Goal: Contribute content

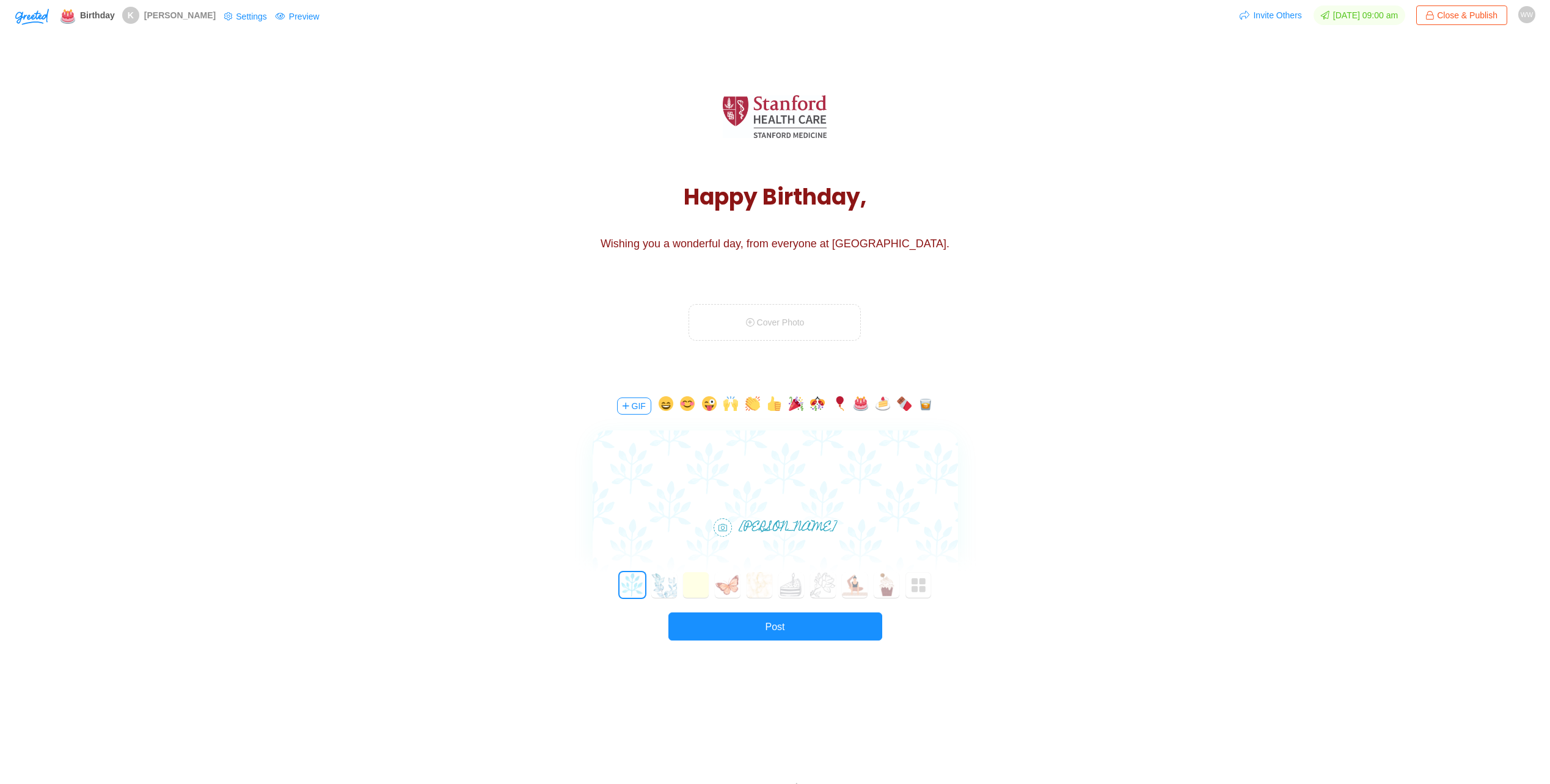
click at [312, 426] on main "Happy Birthday, [PERSON_NAME]! Wishing you a wonderful day, from everyone at [G…" at bounding box center [775, 392] width 1550 height 694
click at [763, 318] on span "Cover Photo" at bounding box center [775, 323] width 59 height 10
click at [551, 354] on div "Happy Birthday, [PERSON_NAME]! Wishing you a wonderful day, from everyone at [G…" at bounding box center [775, 213] width 1550 height 336
click at [751, 319] on icon at bounding box center [751, 323] width 11 height 9
click at [753, 327] on span "Cover Photo" at bounding box center [775, 323] width 59 height 10
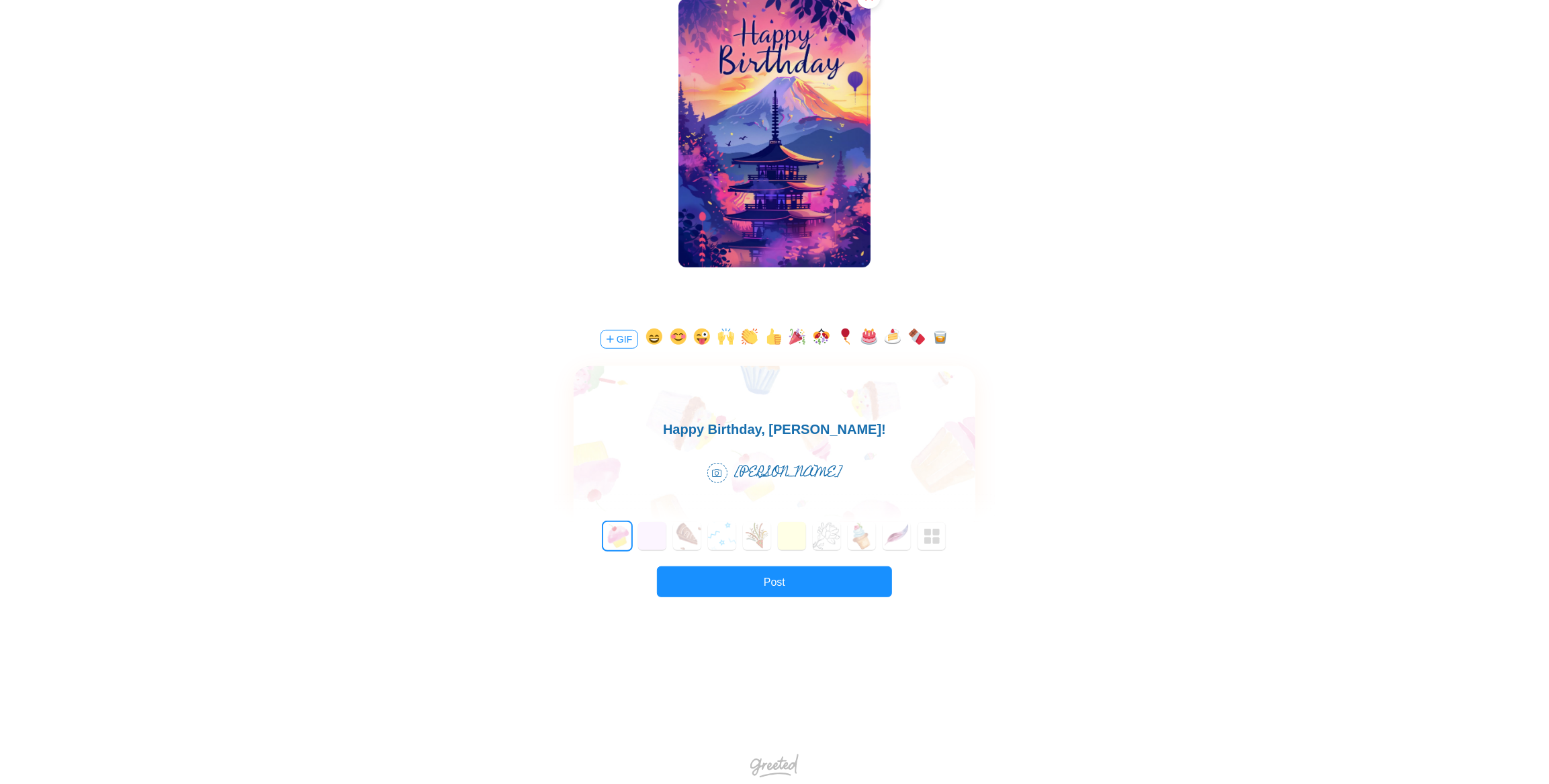
click at [798, 340] on button "button" at bounding box center [798, 339] width 16 height 22
click at [866, 334] on button "button" at bounding box center [869, 339] width 16 height 22
click at [783, 591] on button "Post" at bounding box center [774, 581] width 235 height 31
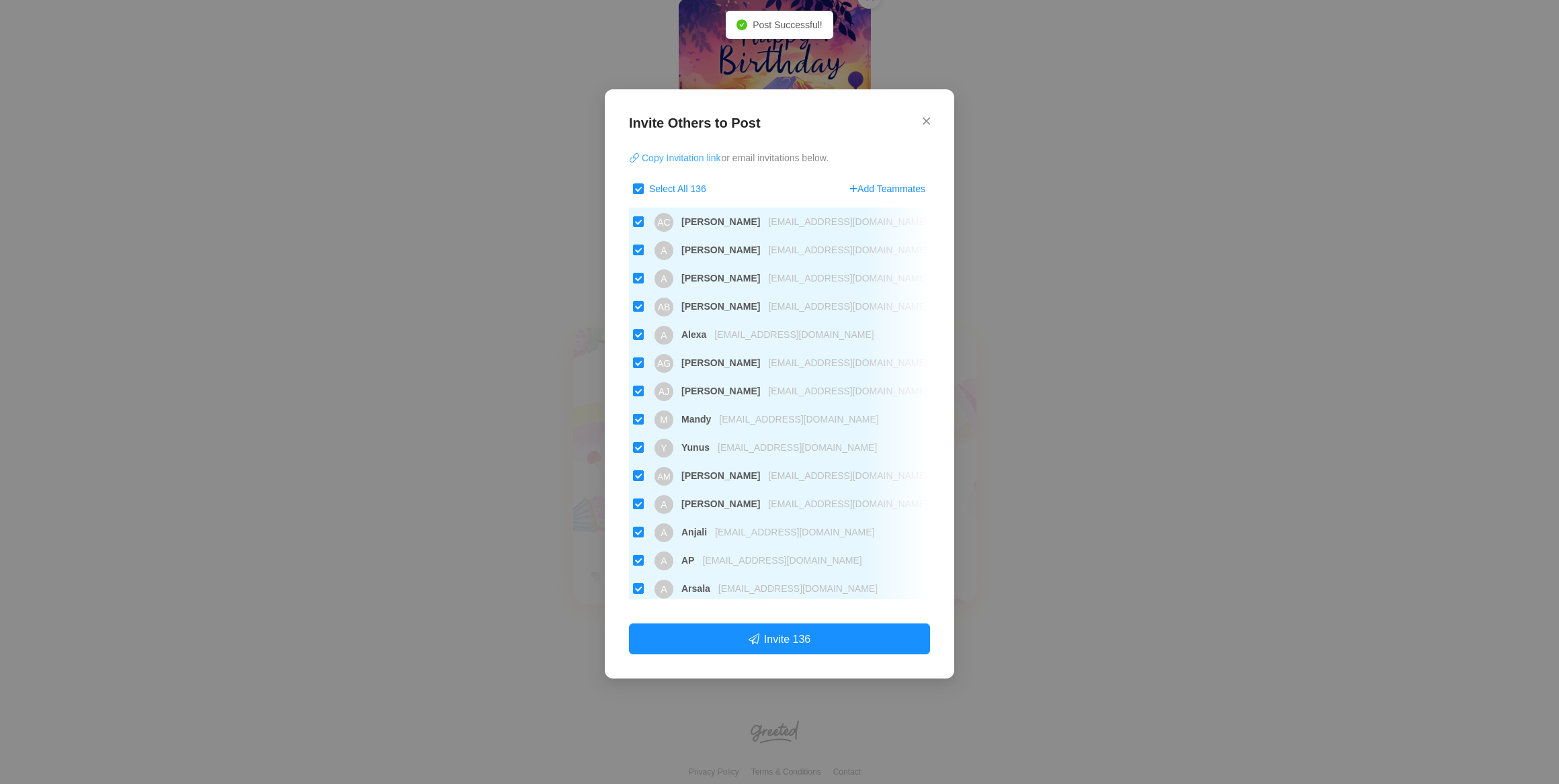
click at [673, 158] on button "Copy Invitation link" at bounding box center [675, 158] width 93 height 22
click at [924, 123] on icon "Close" at bounding box center [926, 121] width 7 height 12
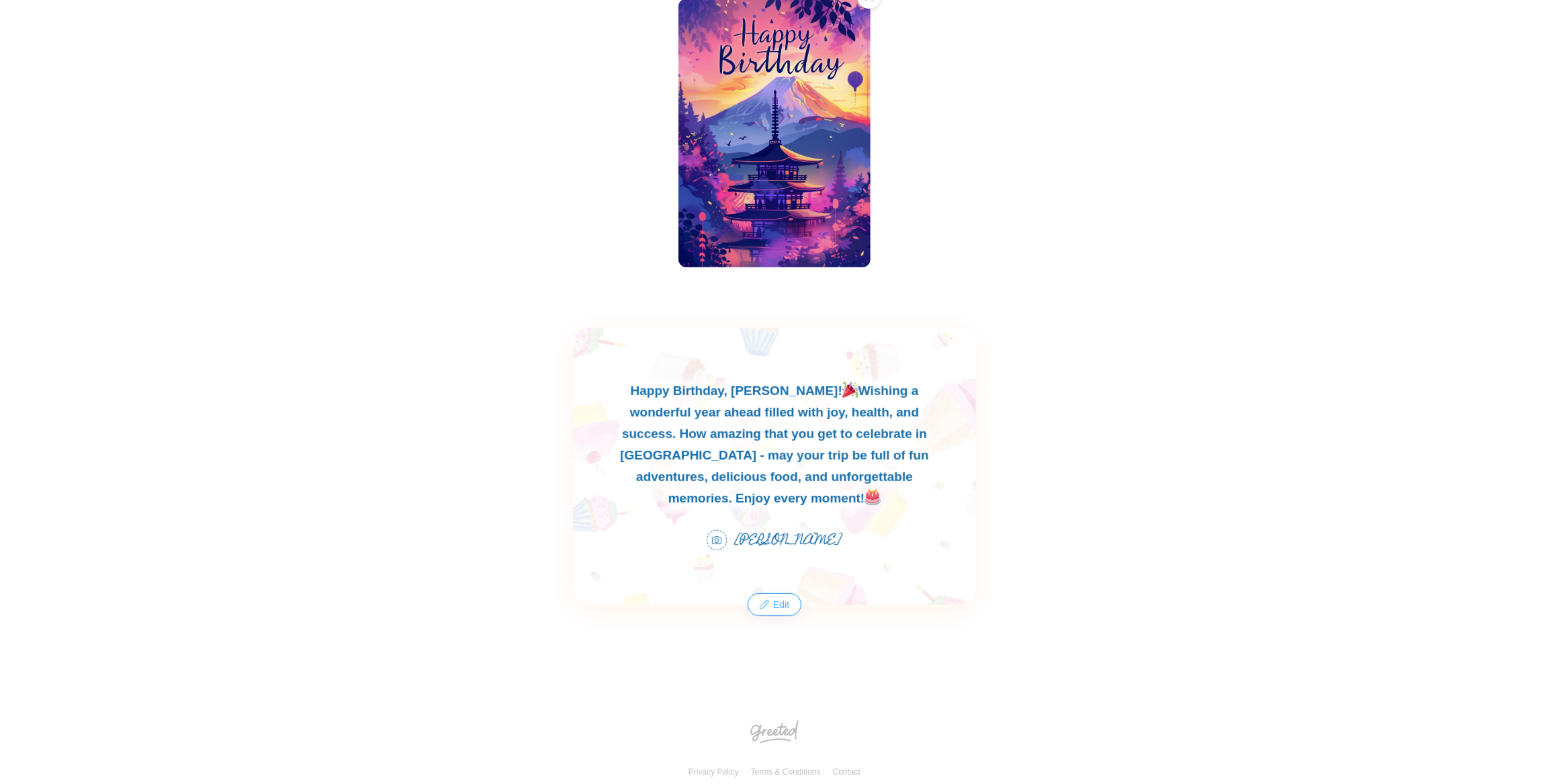
click at [771, 601] on button "Edit" at bounding box center [774, 605] width 51 height 22
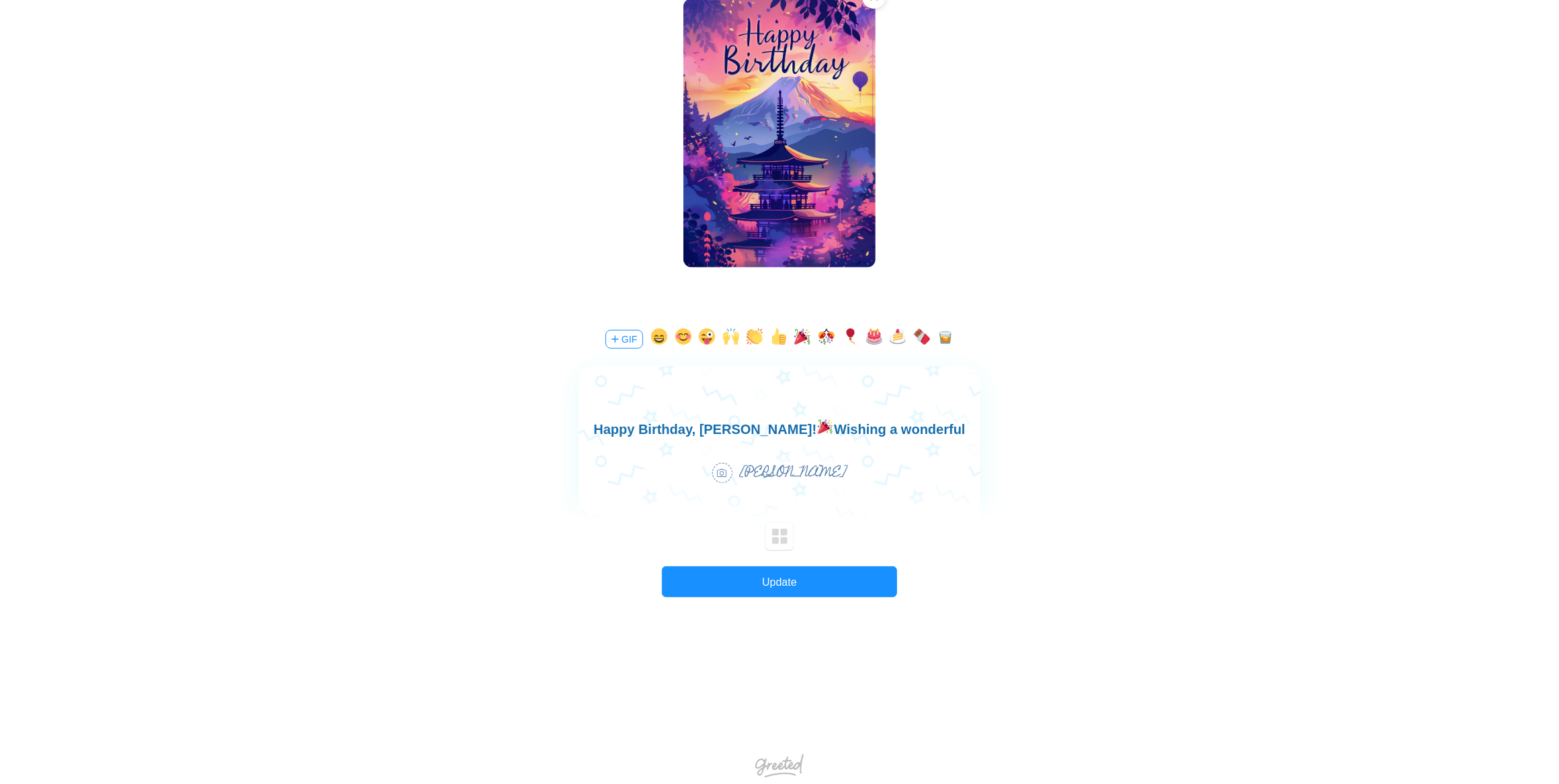
scroll to position [0, 0]
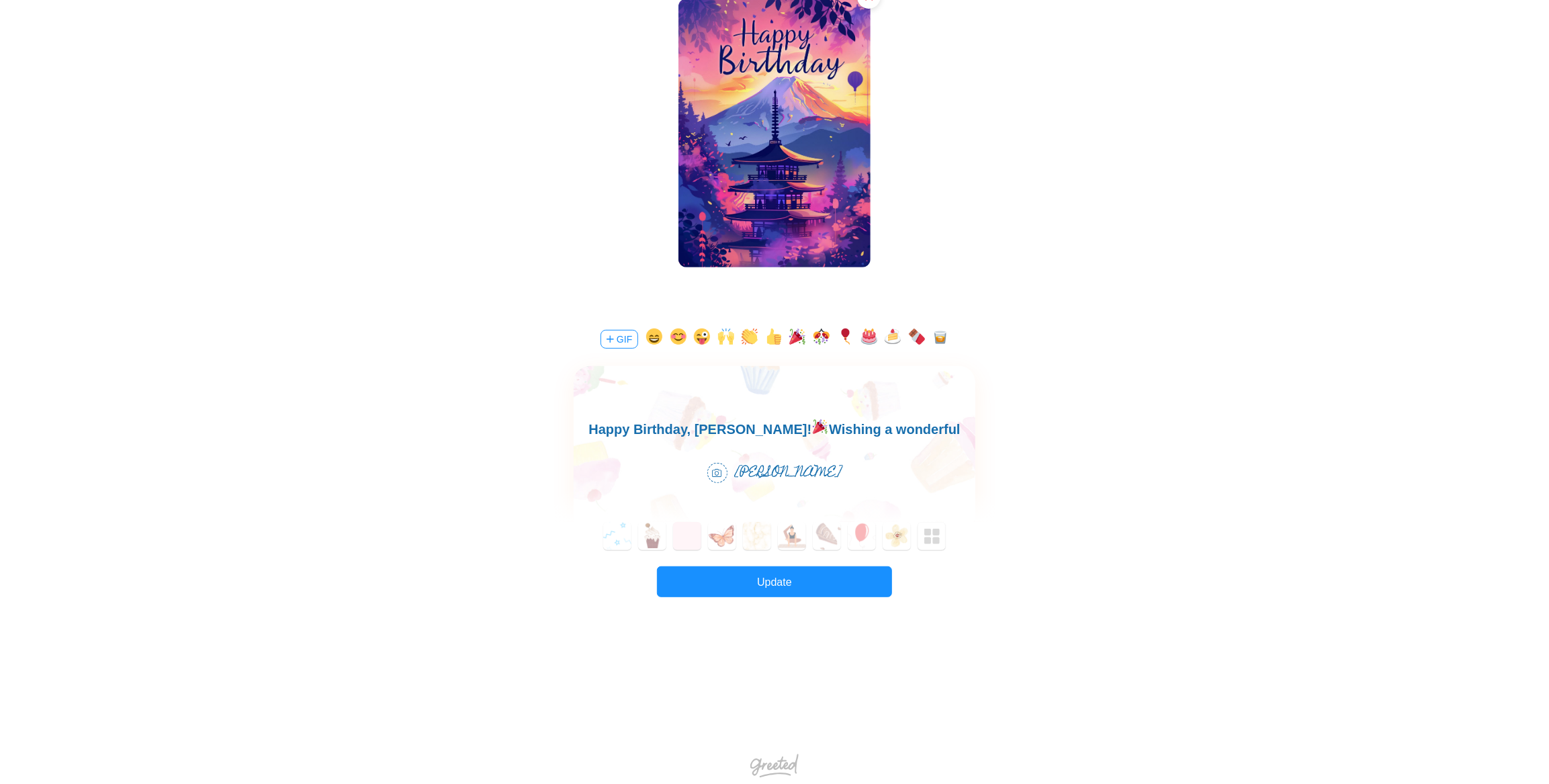
click at [625, 336] on button "GIF" at bounding box center [619, 339] width 37 height 19
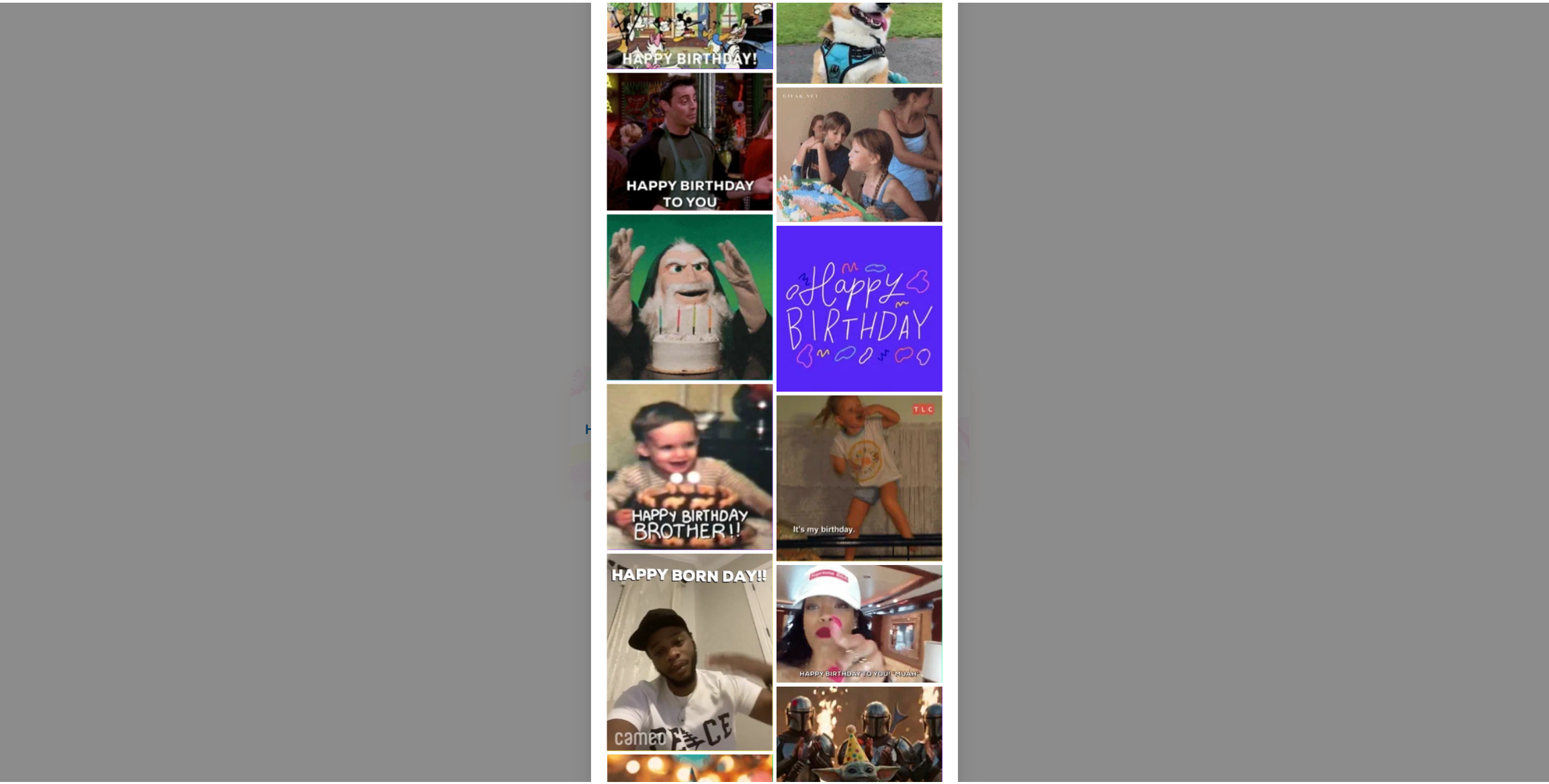
scroll to position [6790, 0]
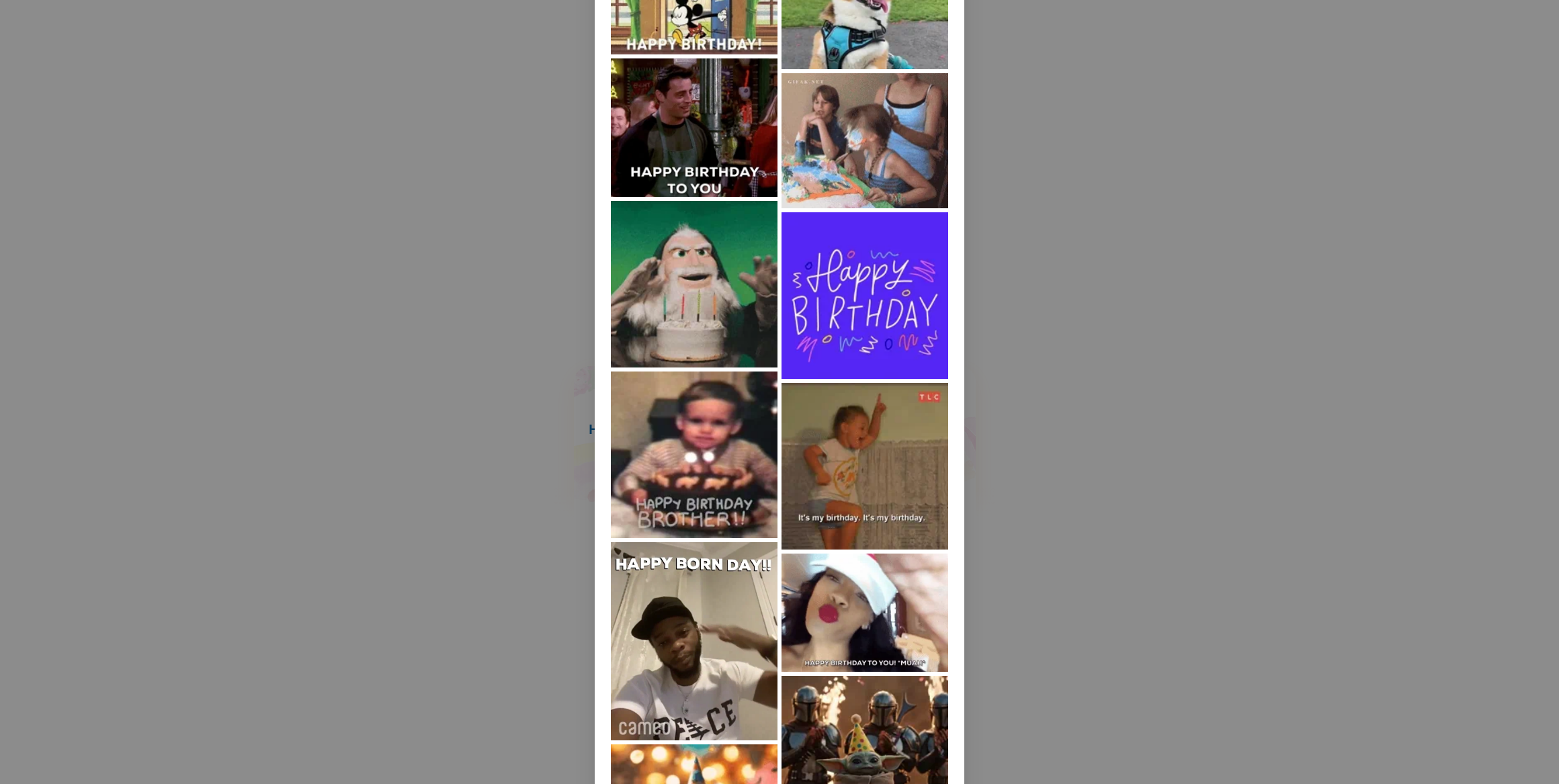
click at [1107, 538] on div "Birthday" at bounding box center [780, 392] width 1559 height 784
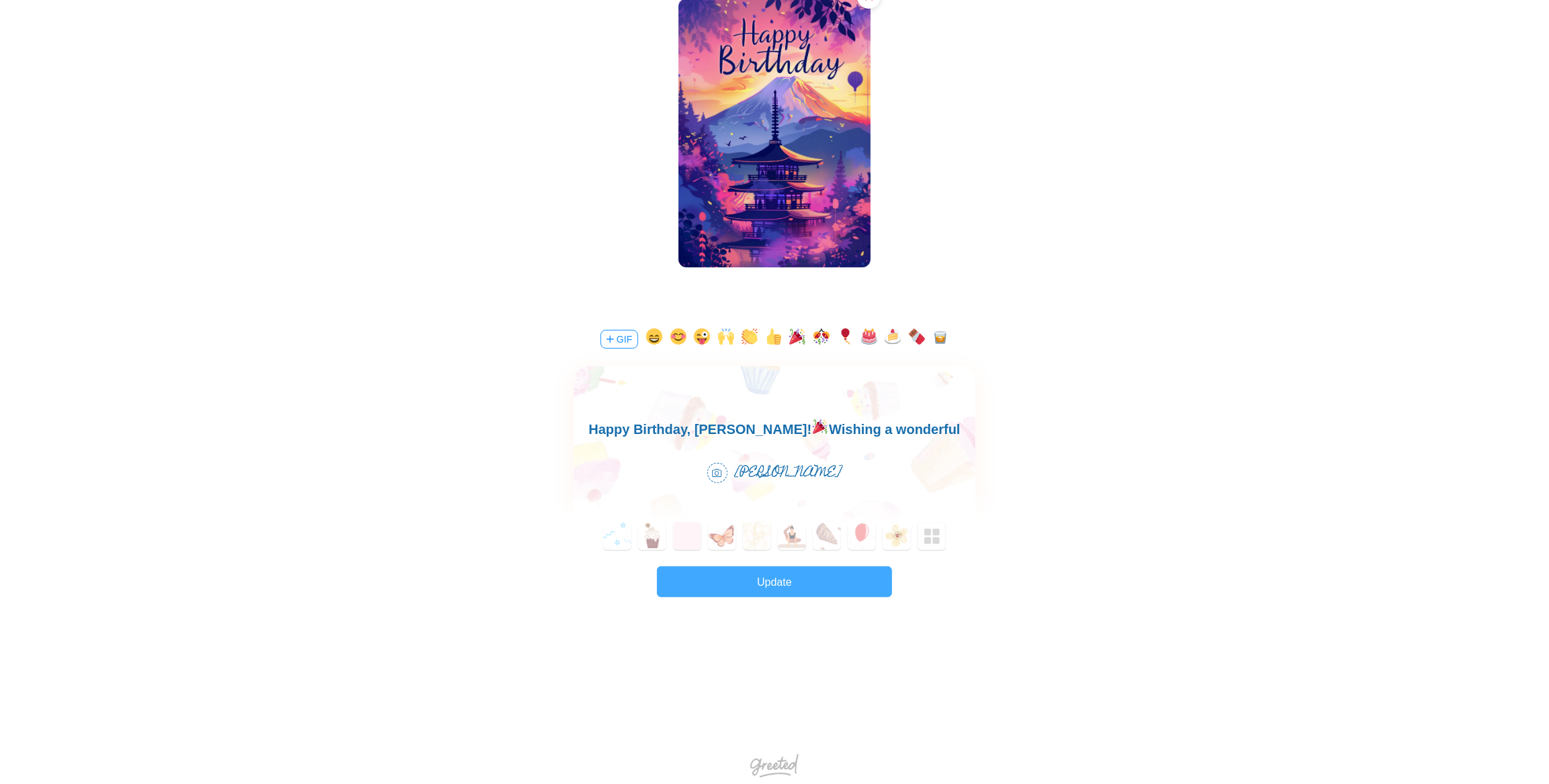
click at [811, 589] on button "Update" at bounding box center [774, 581] width 235 height 31
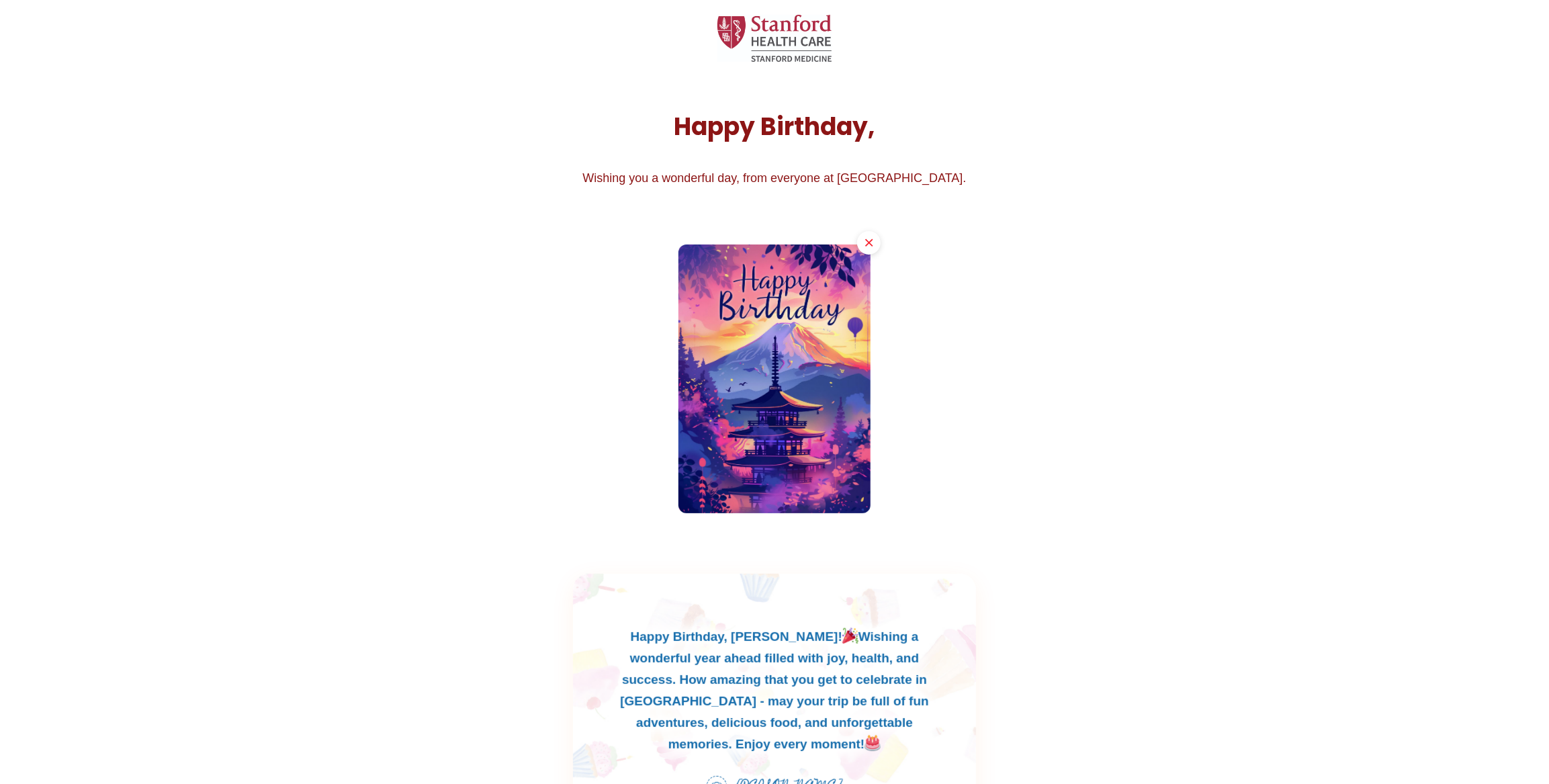
scroll to position [0, 0]
